Goal: Find contact information: Find contact information

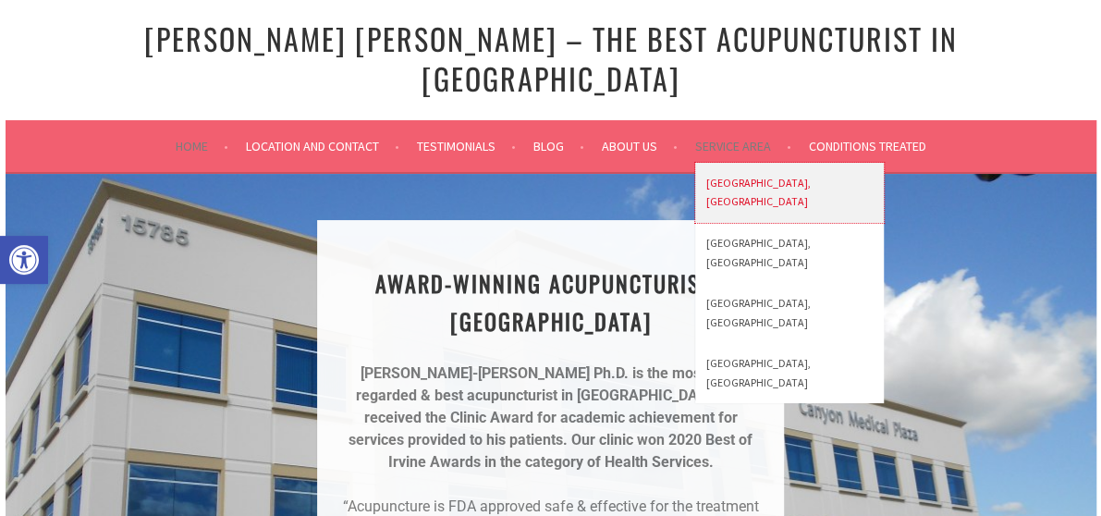
click at [763, 163] on link "[GEOGRAPHIC_DATA], [GEOGRAPHIC_DATA]" at bounding box center [789, 193] width 189 height 60
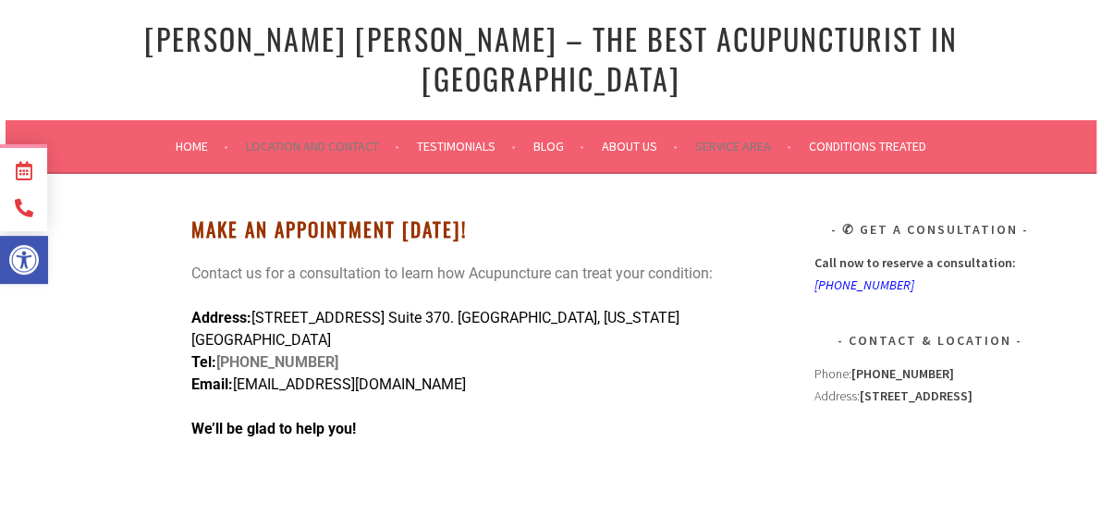
drag, startPoint x: 333, startPoint y: 312, endPoint x: 216, endPoint y: 311, distance: 116.5
click at [216, 311] on p "Address: [STREET_ADDRESS] Suite 370. [GEOGRAPHIC_DATA][US_STATE] Tel: [PHONE_NU…" at bounding box center [477, 351] width 573 height 89
copy strong "[PHONE_NUMBER]"
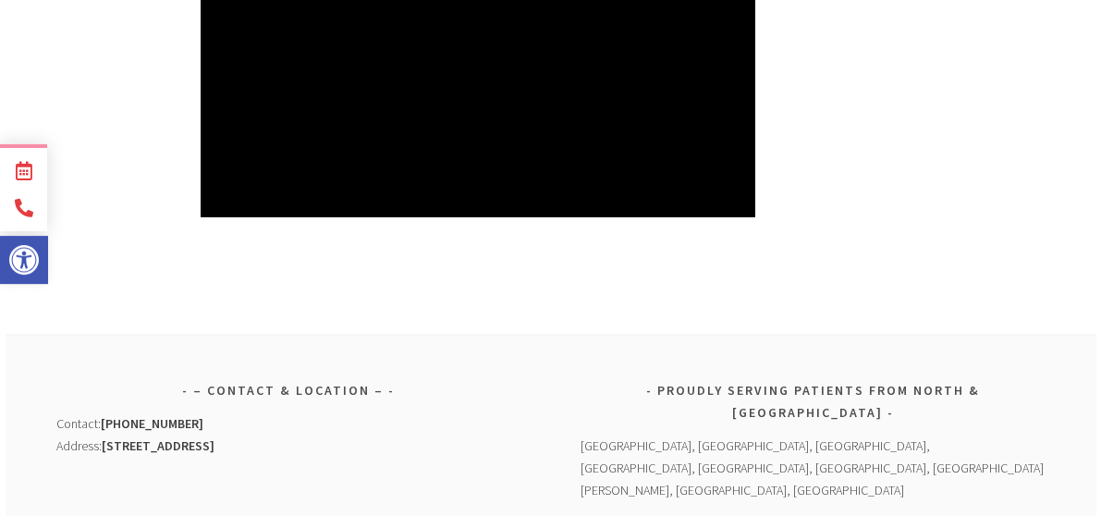
scroll to position [1272, 0]
